Goal: Information Seeking & Learning: Learn about a topic

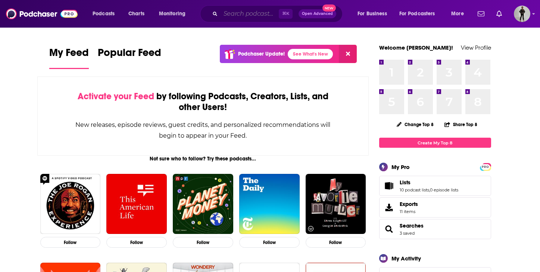
click at [237, 14] on input "Search podcasts, credits, & more..." at bounding box center [250, 14] width 58 height 12
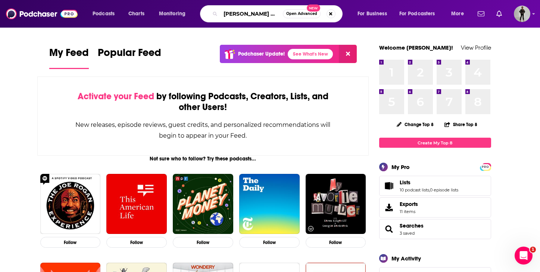
type input "[PERSON_NAME] makes money"
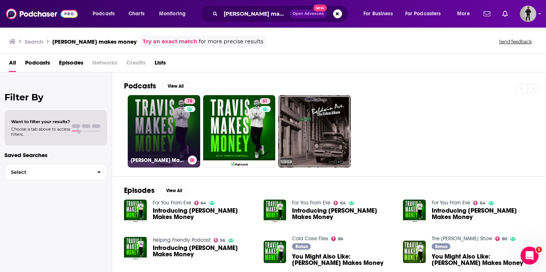
click at [155, 126] on link "78 [PERSON_NAME] Makes Money" at bounding box center [164, 131] width 72 height 72
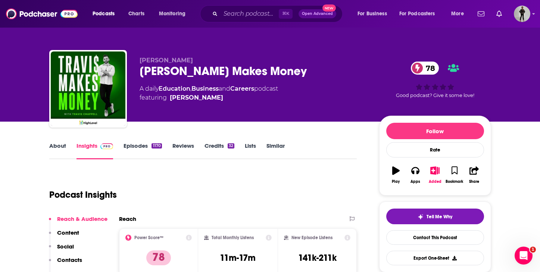
click at [134, 145] on link "Episodes 1170" at bounding box center [143, 150] width 38 height 17
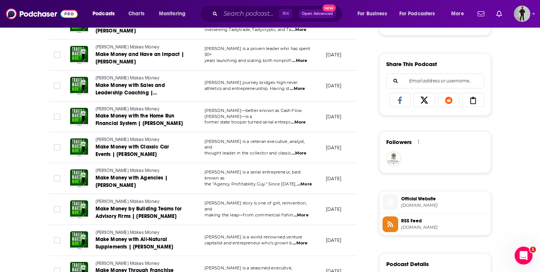
scroll to position [519, 0]
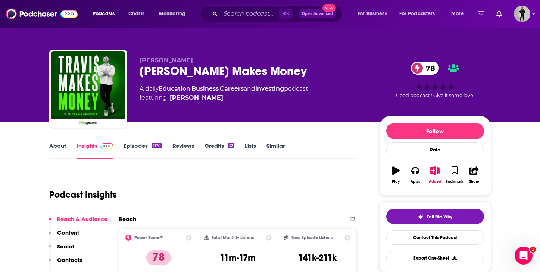
click at [57, 145] on link "About" at bounding box center [57, 150] width 17 height 17
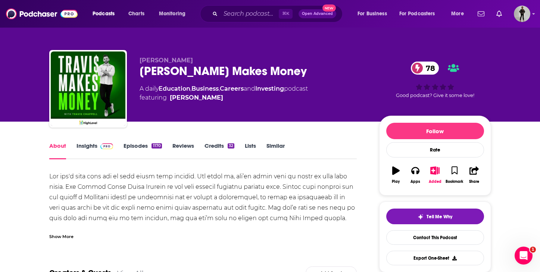
click at [54, 235] on div "Show More" at bounding box center [61, 236] width 24 height 7
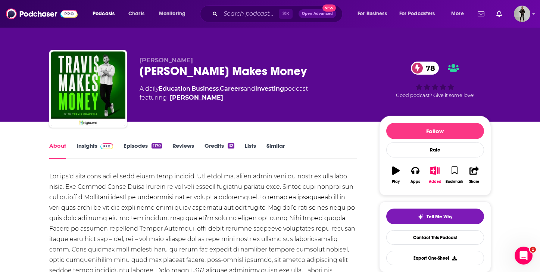
click at [158, 147] on div "1170" at bounding box center [157, 145] width 10 height 5
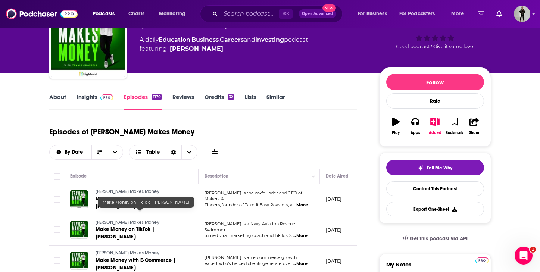
scroll to position [63, 0]
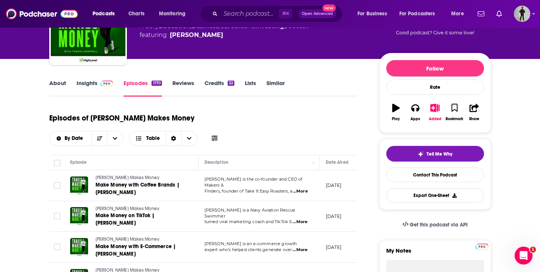
click at [305, 189] on span "...More" at bounding box center [300, 192] width 15 height 6
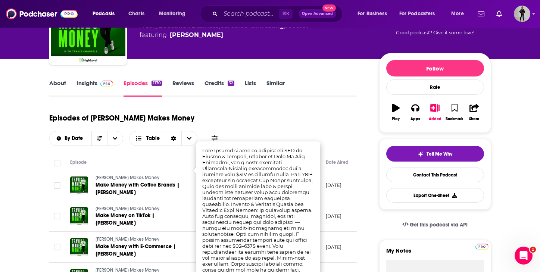
scroll to position [185, 0]
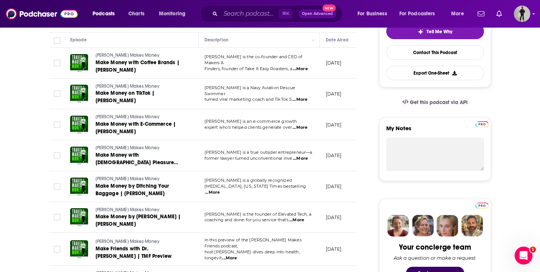
click at [304, 97] on span "...More" at bounding box center [300, 100] width 15 height 6
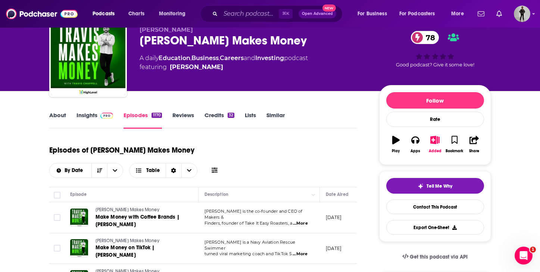
scroll to position [0, 0]
